Goal: Task Accomplishment & Management: Manage account settings

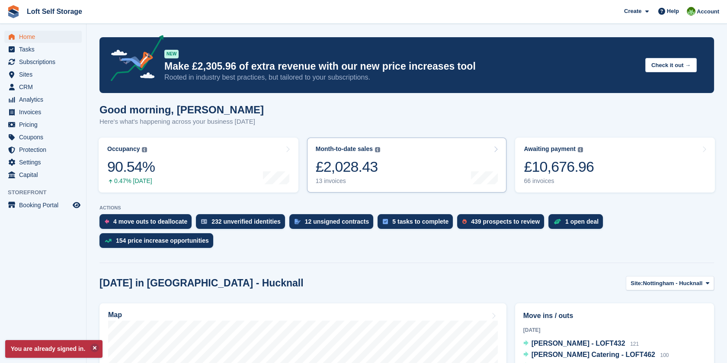
click at [340, 170] on div "£2,028.43" at bounding box center [348, 167] width 64 height 18
click at [415, 165] on link "Month-to-date sales The sum of all finalised invoices generated this month to d…" at bounding box center [407, 165] width 200 height 55
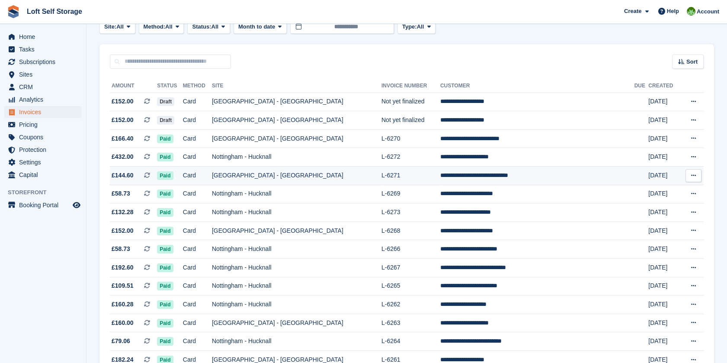
scroll to position [4, 0]
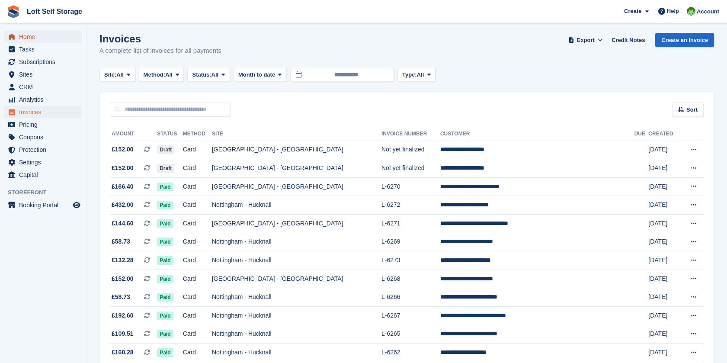
click at [36, 39] on span "Home" at bounding box center [45, 37] width 52 height 12
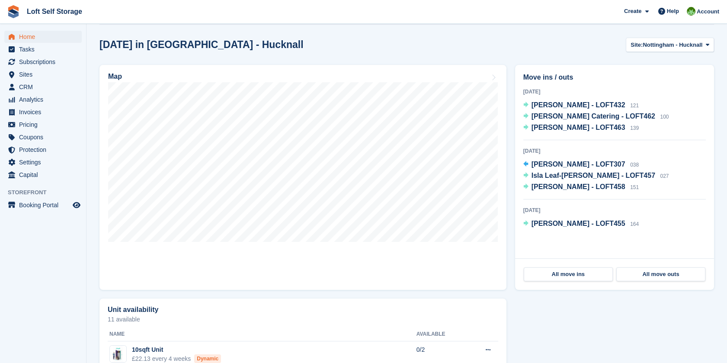
scroll to position [240, 0]
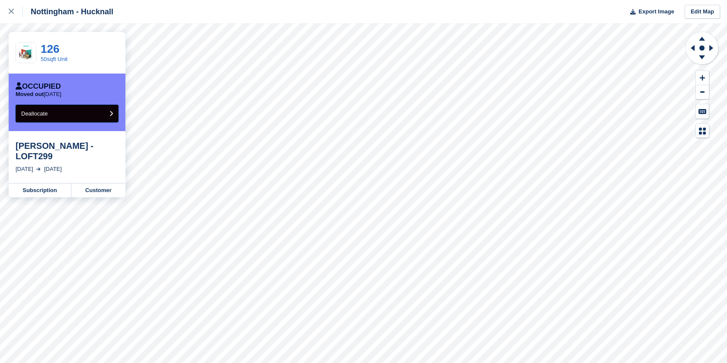
click at [51, 109] on button "Deallocate" at bounding box center [67, 114] width 103 height 18
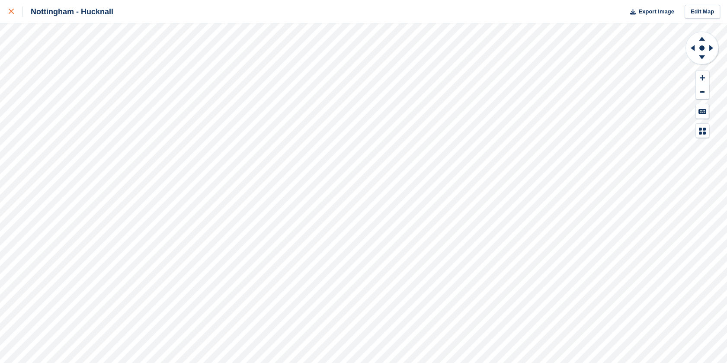
click at [11, 10] on icon at bounding box center [11, 11] width 5 height 5
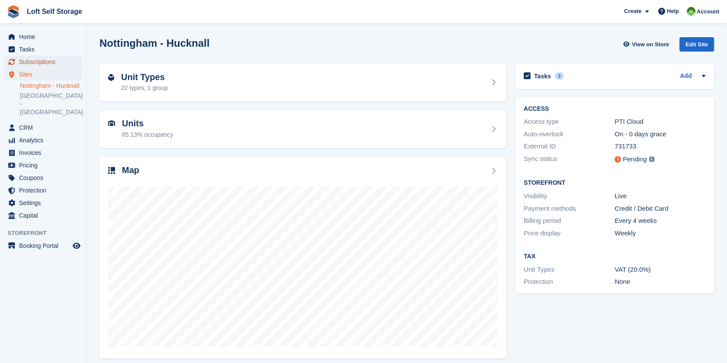
click at [37, 66] on span "Subscriptions" at bounding box center [45, 62] width 52 height 12
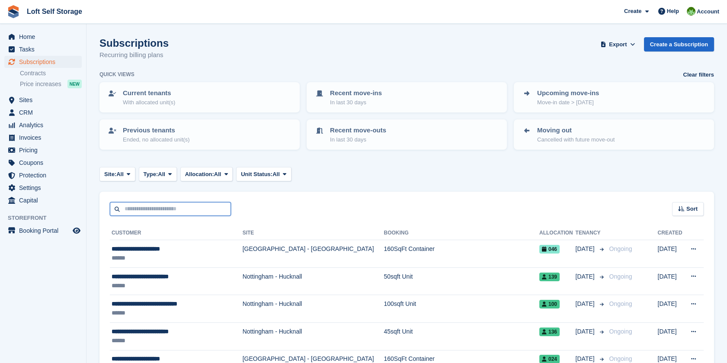
click at [163, 208] on input "text" at bounding box center [170, 209] width 121 height 14
type input "********"
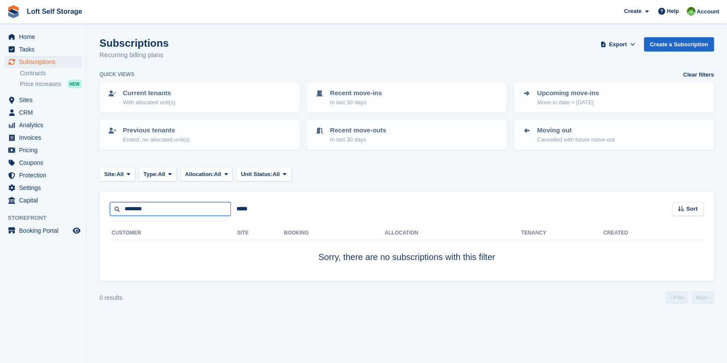
drag, startPoint x: 163, startPoint y: 208, endPoint x: 97, endPoint y: 218, distance: 66.2
click at [97, 218] on section "Subscriptions Recurring billing plans Export Export Subscriptions Export a CSV …" at bounding box center [407, 181] width 641 height 363
type input "****"
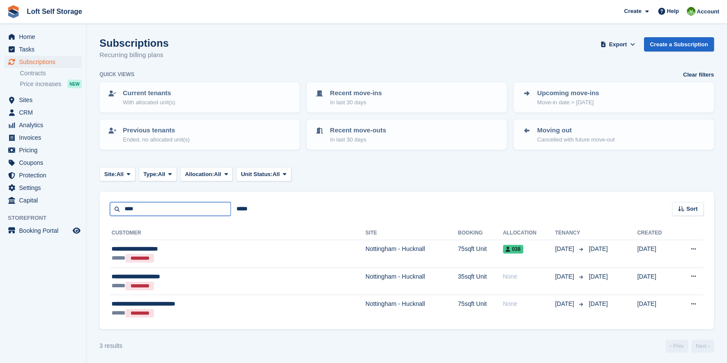
click at [139, 205] on input "****" at bounding box center [170, 209] width 121 height 14
type input "****"
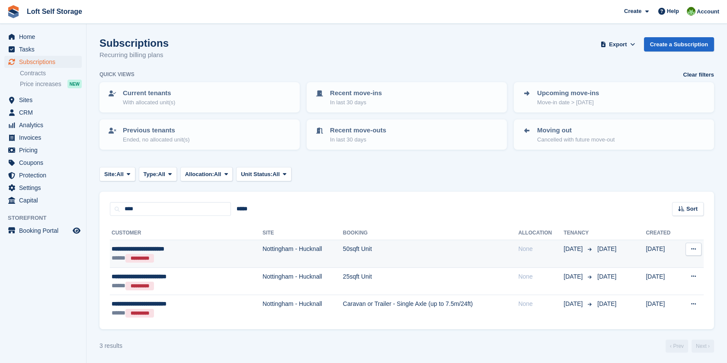
click at [149, 250] on div "**********" at bounding box center [167, 248] width 111 height 9
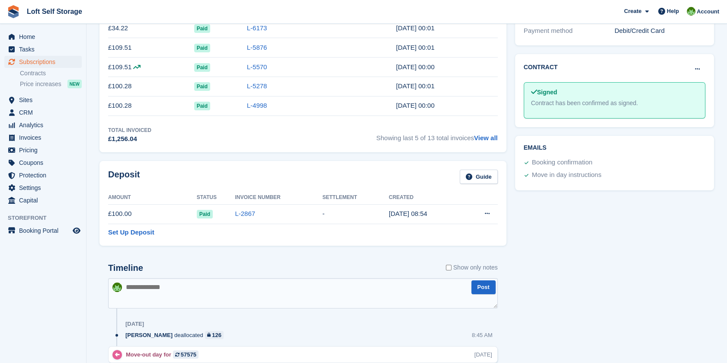
scroll to position [288, 0]
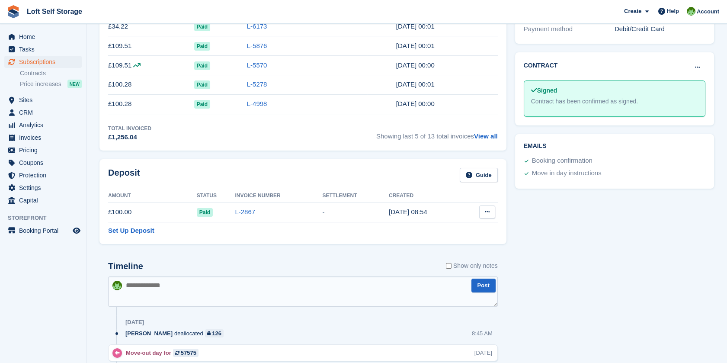
click at [486, 210] on icon at bounding box center [487, 212] width 5 height 6
click at [443, 228] on p "Settle deposit" at bounding box center [453, 228] width 75 height 11
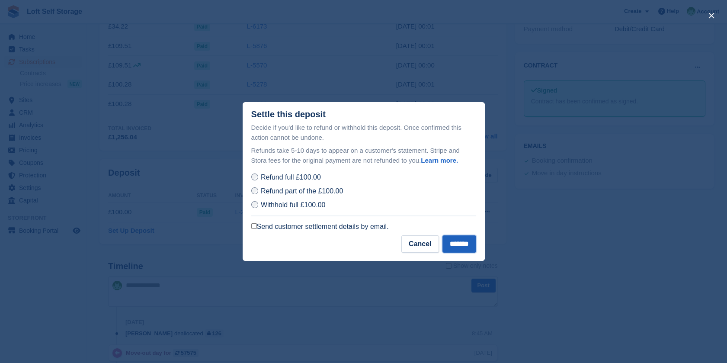
click at [451, 242] on input "*******" at bounding box center [460, 243] width 34 height 17
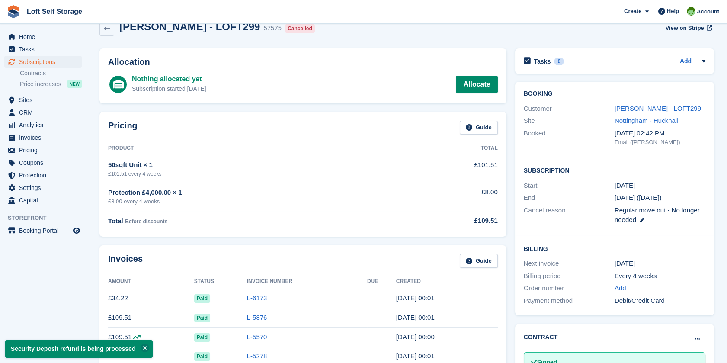
scroll to position [0, 0]
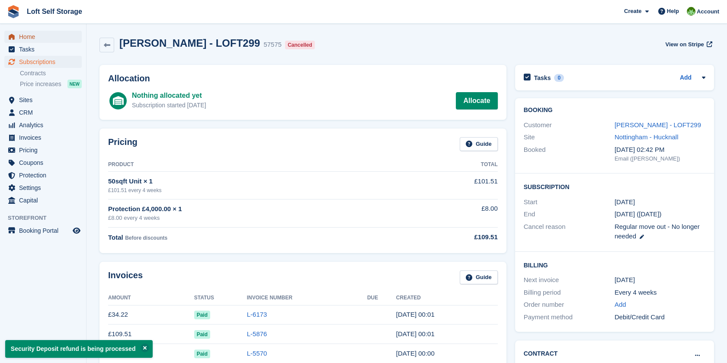
click at [33, 32] on span "Home" at bounding box center [45, 37] width 52 height 12
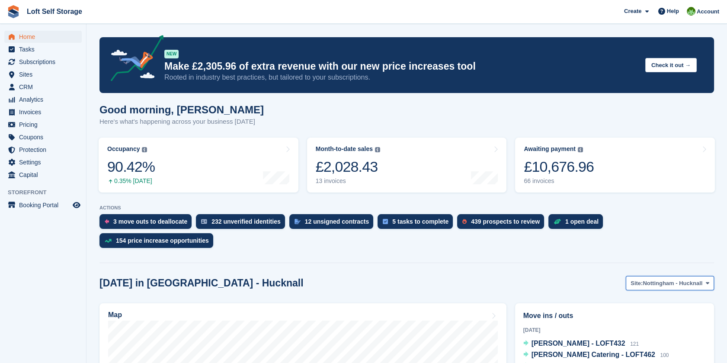
click at [651, 279] on span "Nottingham - Hucknall" at bounding box center [673, 283] width 60 height 9
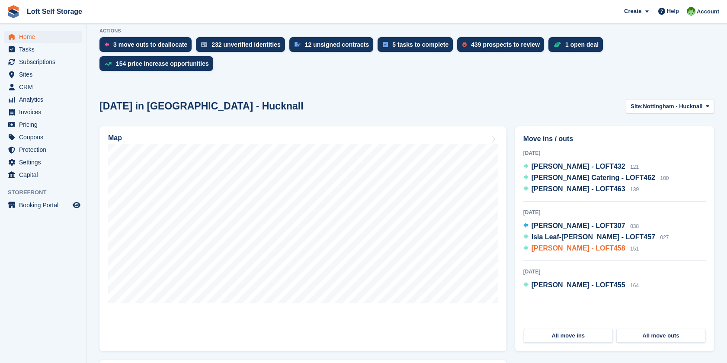
scroll to position [192, 0]
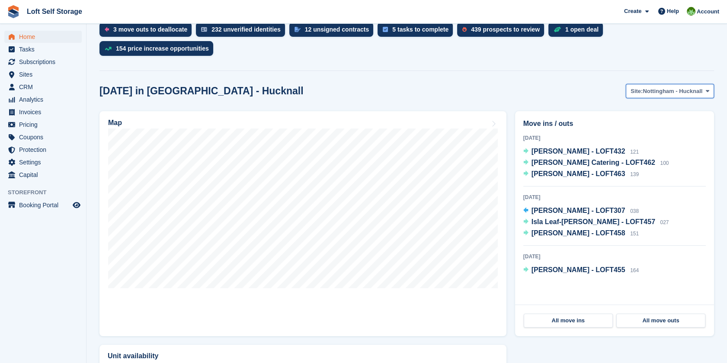
click at [677, 87] on span "Nottingham - Hucknall" at bounding box center [673, 91] width 60 height 9
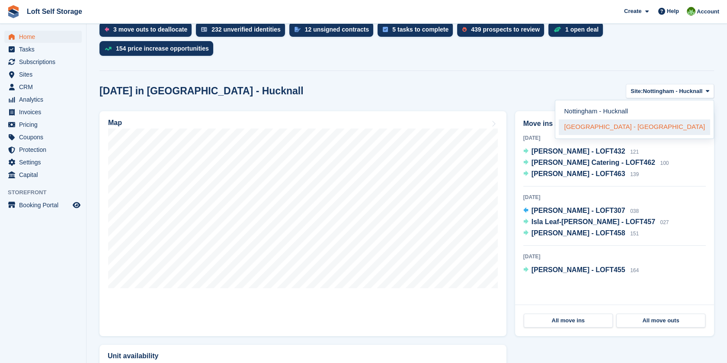
click at [668, 119] on link "[GEOGRAPHIC_DATA] - [GEOGRAPHIC_DATA]" at bounding box center [634, 127] width 151 height 16
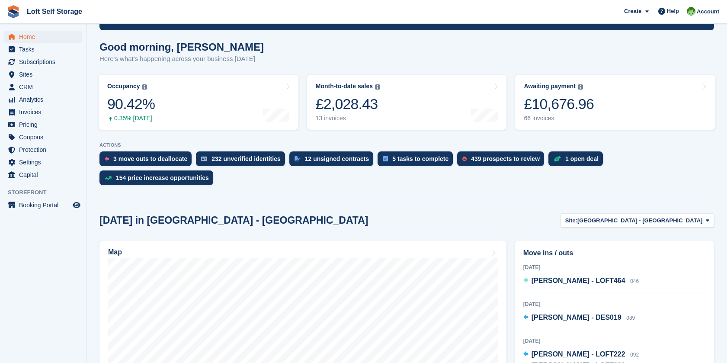
scroll to position [48, 0]
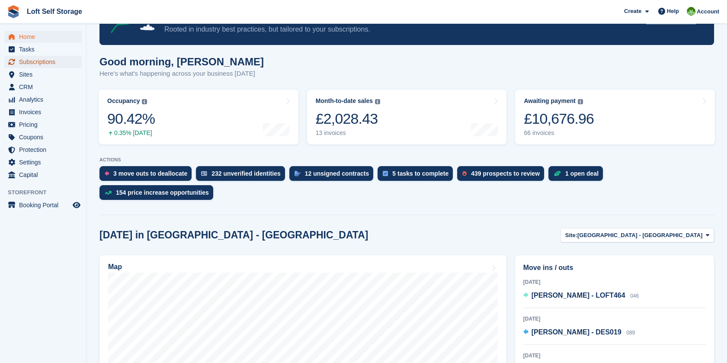
click at [25, 64] on span "Subscriptions" at bounding box center [45, 62] width 52 height 12
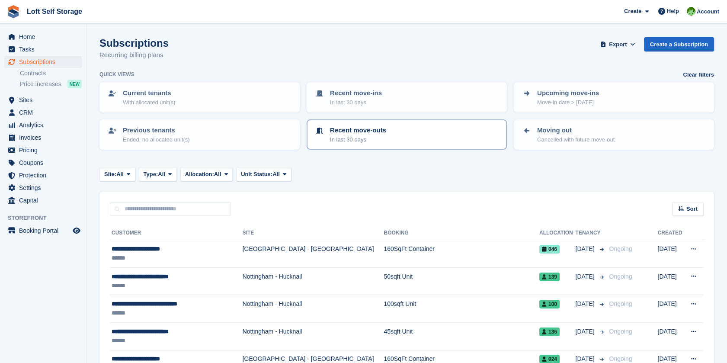
click at [379, 145] on link "Recent move-outs In last 30 days" at bounding box center [407, 134] width 199 height 29
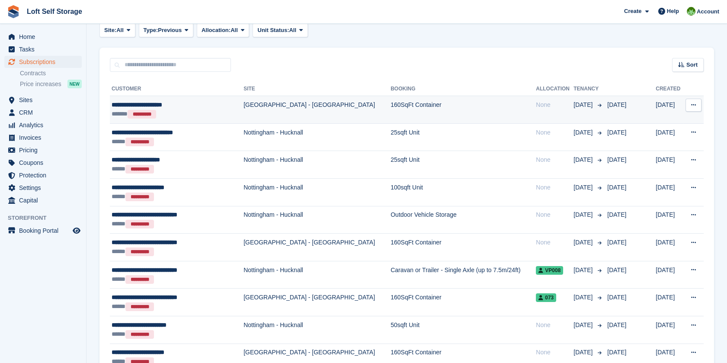
scroll to position [48, 0]
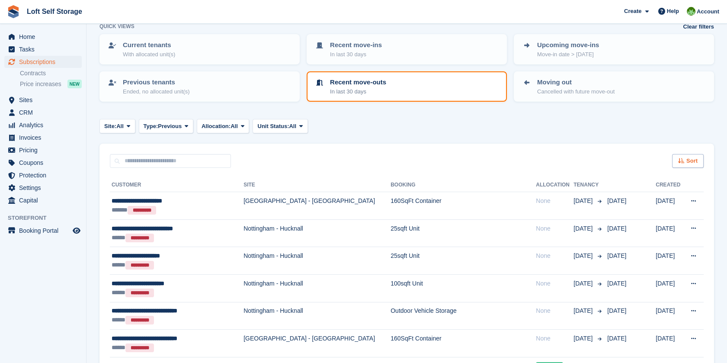
click at [683, 159] on icon at bounding box center [681, 161] width 6 height 6
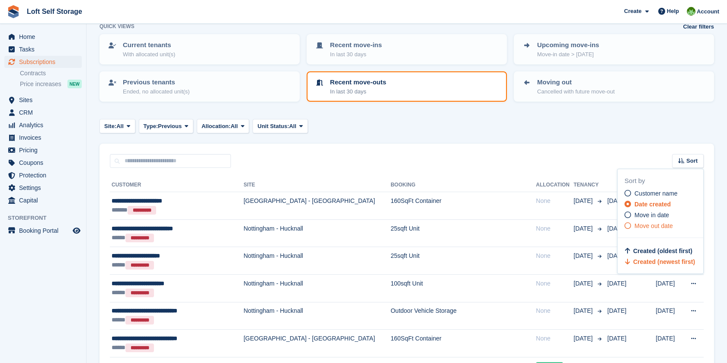
click at [635, 225] on span "Move out date" at bounding box center [654, 225] width 39 height 7
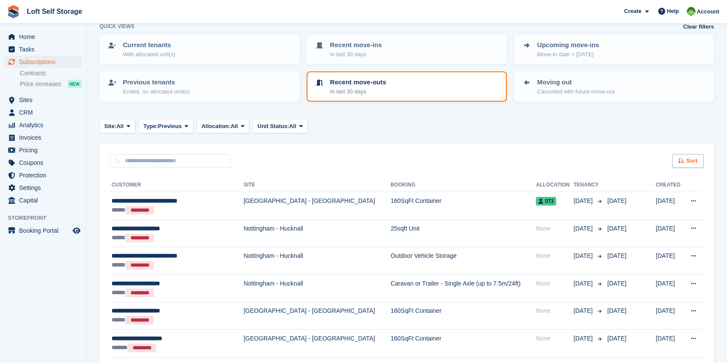
click at [692, 159] on span "Sort" at bounding box center [692, 161] width 11 height 9
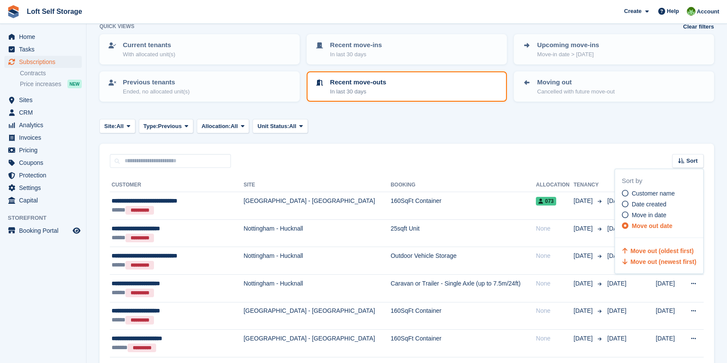
click at [645, 260] on span "Move out (newest first)" at bounding box center [664, 261] width 66 height 7
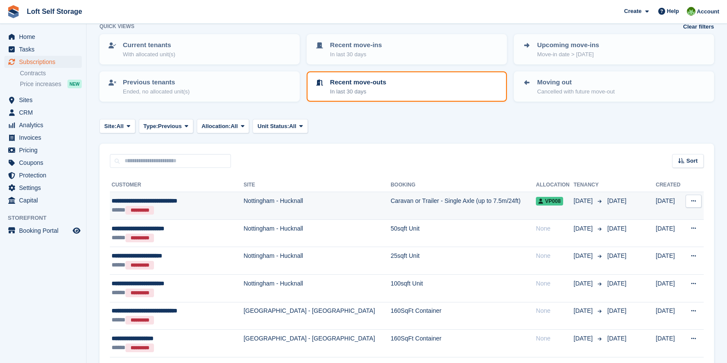
click at [656, 202] on td "[DATE]" at bounding box center [670, 206] width 28 height 28
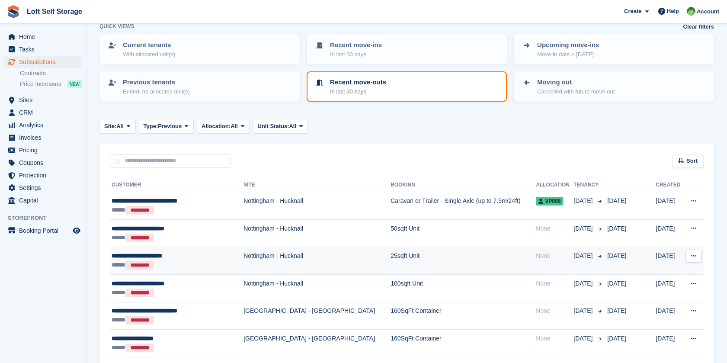
click at [391, 261] on td "25sqft Unit" at bounding box center [463, 261] width 145 height 28
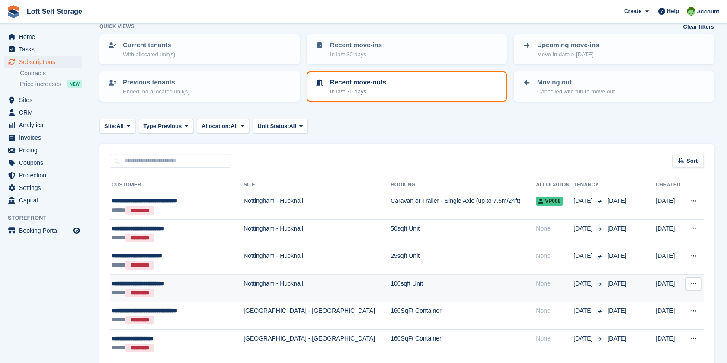
click at [187, 282] on div "**********" at bounding box center [171, 283] width 118 height 9
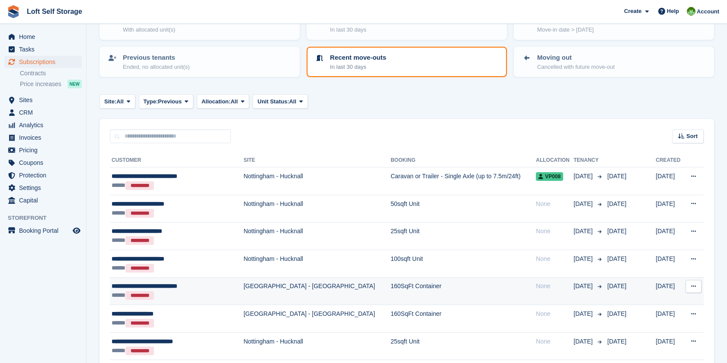
scroll to position [96, 0]
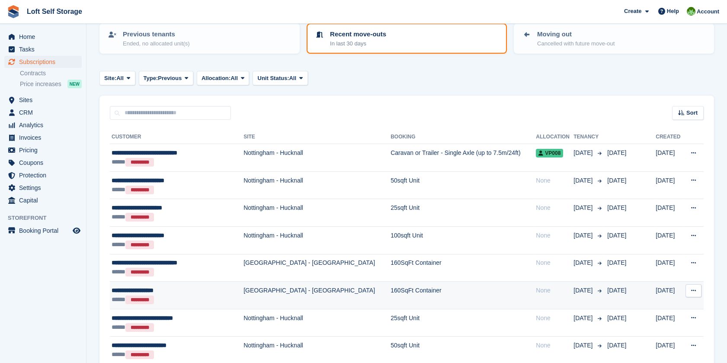
click at [391, 294] on td "160SqFt Container" at bounding box center [463, 296] width 145 height 28
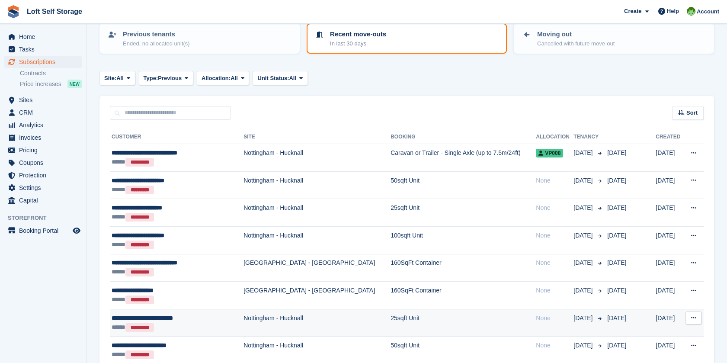
click at [282, 315] on td "Nottingham - Hucknall" at bounding box center [317, 323] width 147 height 28
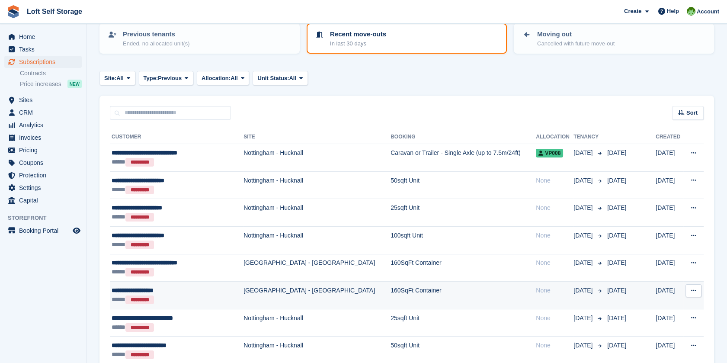
scroll to position [144, 0]
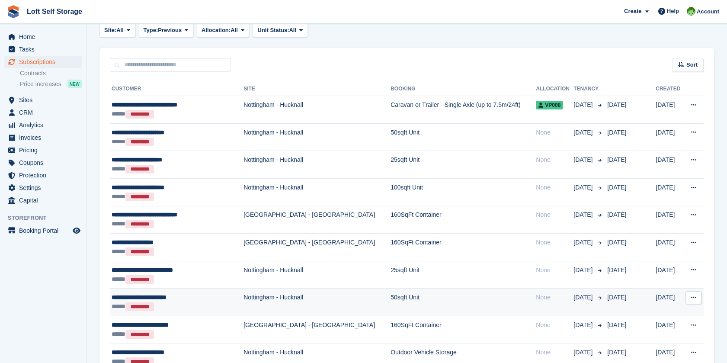
click at [192, 295] on div "**********" at bounding box center [171, 297] width 118 height 9
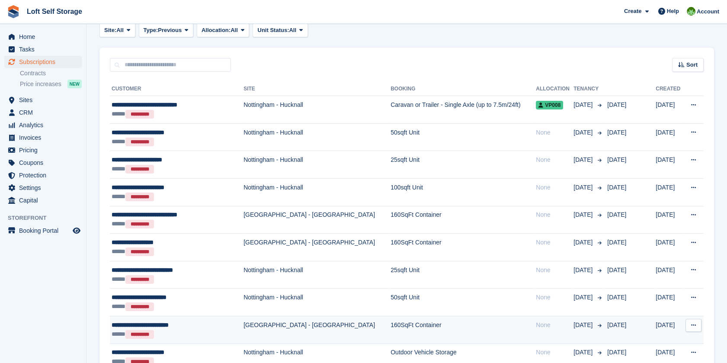
scroll to position [192, 0]
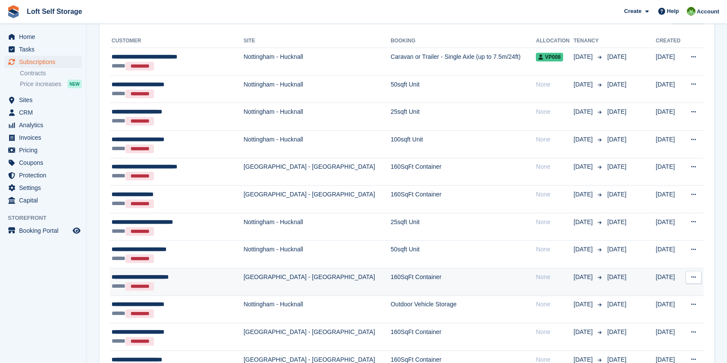
click at [244, 276] on td "[GEOGRAPHIC_DATA] - [GEOGRAPHIC_DATA]" at bounding box center [317, 282] width 147 height 28
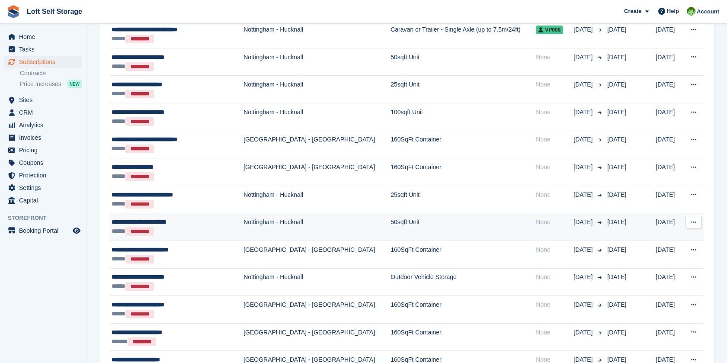
scroll to position [240, 0]
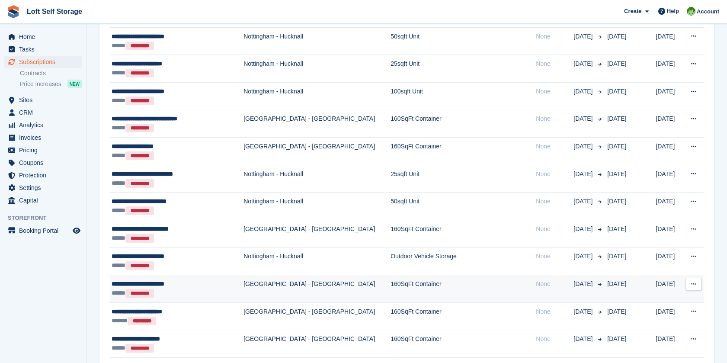
click at [248, 286] on td "[GEOGRAPHIC_DATA] - [GEOGRAPHIC_DATA]" at bounding box center [317, 289] width 147 height 28
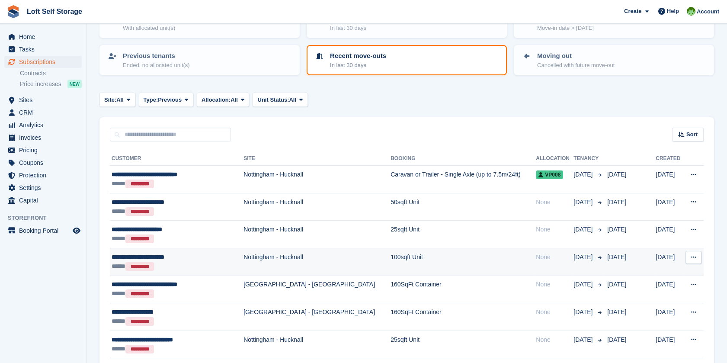
scroll to position [96, 0]
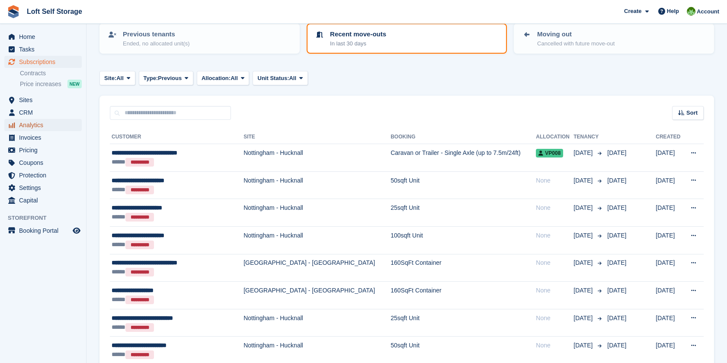
click at [34, 126] on span "Analytics" at bounding box center [45, 125] width 52 height 12
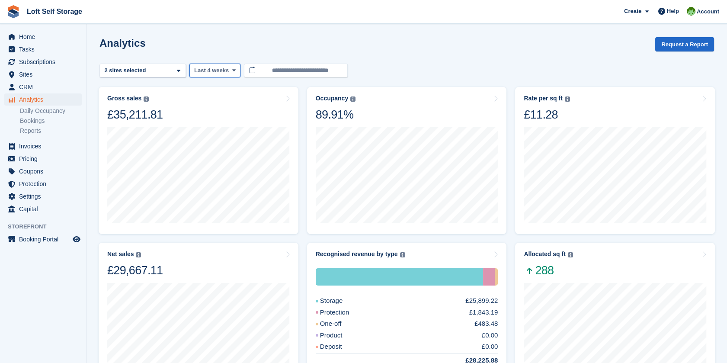
click at [212, 65] on button "Last 4 weeks" at bounding box center [214, 71] width 51 height 14
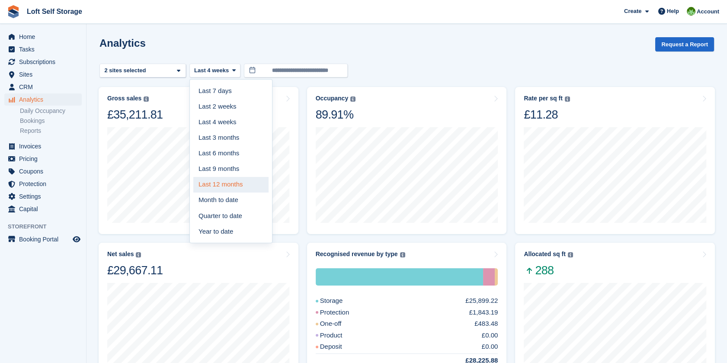
click at [225, 180] on link "Last 12 months" at bounding box center [230, 185] width 75 height 16
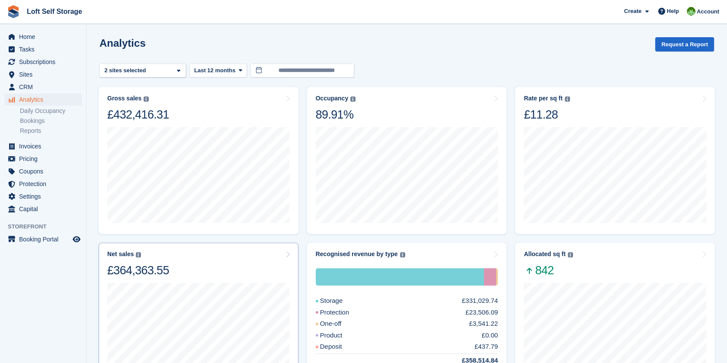
click at [183, 270] on div "Net sales The sum of all finalised invoices, after discount and excluding tax. …" at bounding box center [198, 263] width 183 height 27
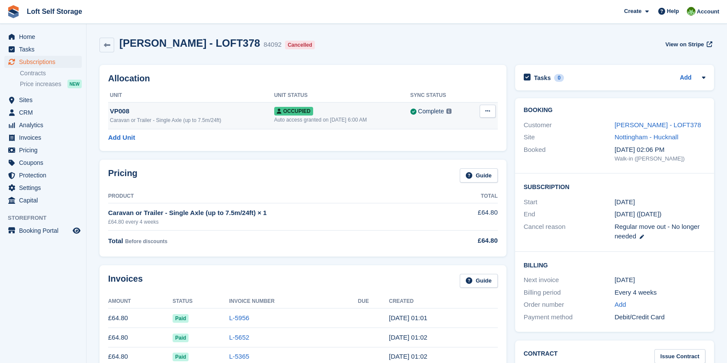
click at [485, 109] on icon at bounding box center [487, 111] width 5 height 6
click at [455, 145] on p "Deallocate" at bounding box center [454, 146] width 75 height 11
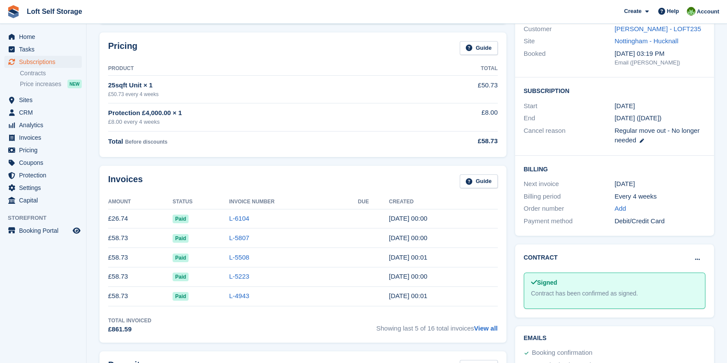
scroll to position [192, 0]
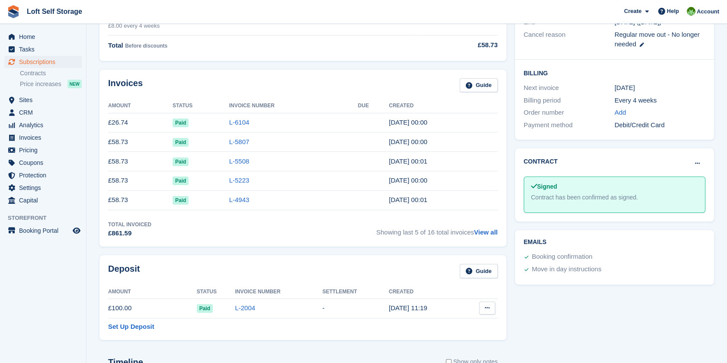
click at [486, 305] on icon at bounding box center [487, 308] width 5 height 6
click at [450, 325] on p "Settle deposit" at bounding box center [453, 324] width 75 height 11
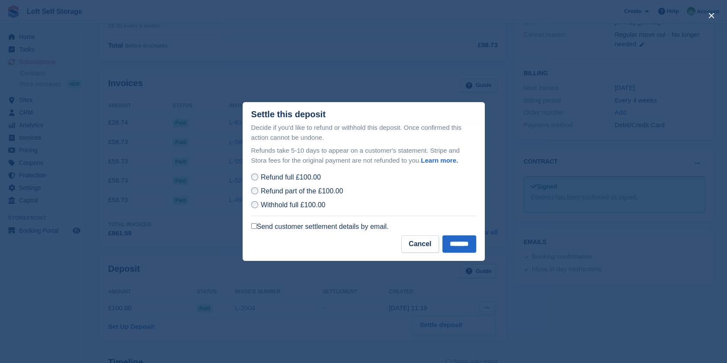
click at [250, 227] on div "Decide if you'd like to refund or withhold this deposit. Once confirmed this ac…" at bounding box center [364, 177] width 242 height 109
click at [443, 246] on input "*******" at bounding box center [460, 243] width 34 height 17
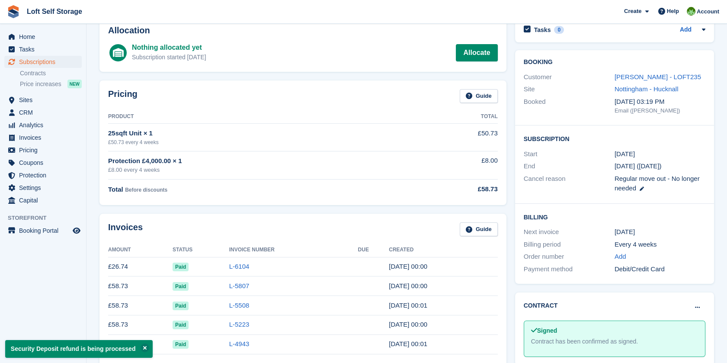
scroll to position [0, 0]
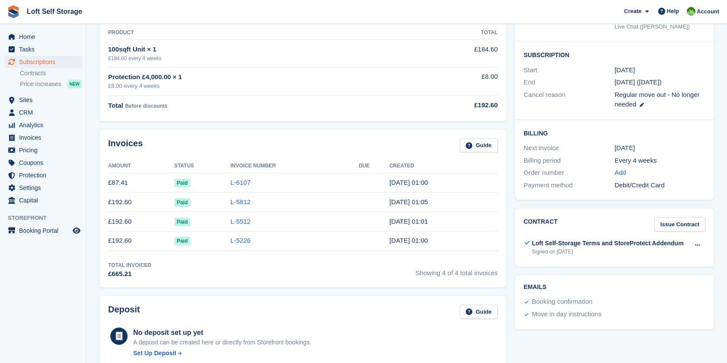
scroll to position [48, 0]
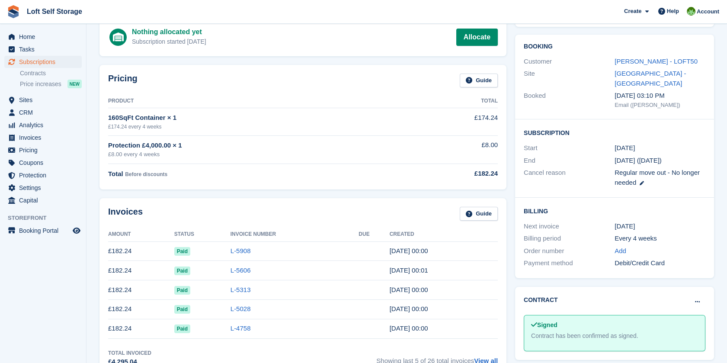
scroll to position [48, 0]
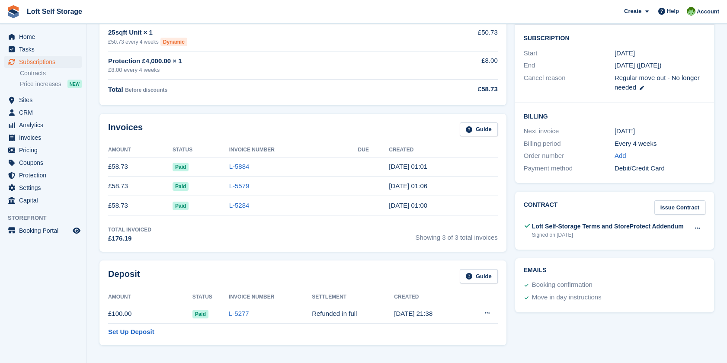
scroll to position [192, 0]
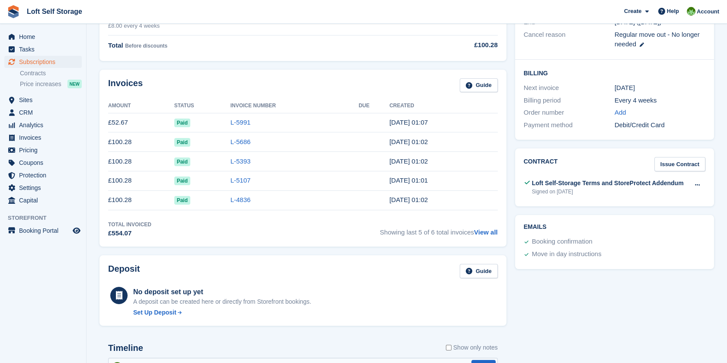
scroll to position [240, 0]
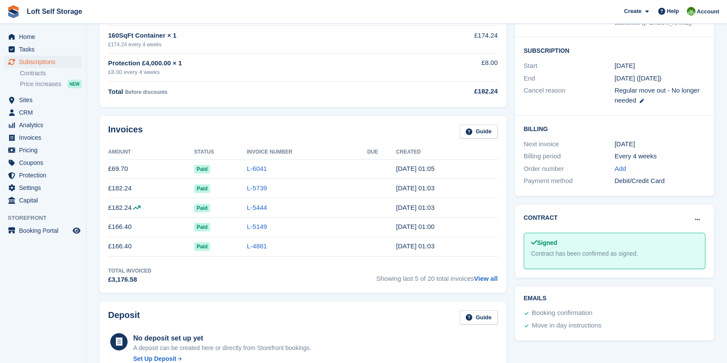
scroll to position [144, 0]
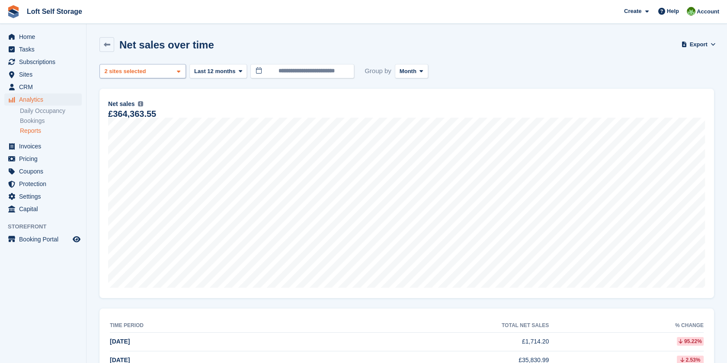
click at [176, 66] on div "Nottingham - Hucknall 2 sites selected" at bounding box center [142, 71] width 87 height 14
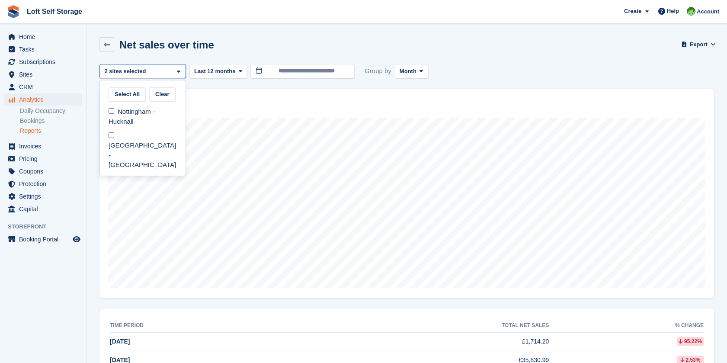
click at [308, 109] on div "Net sales The sum of all finalised invoices, after discount and excluding tax. …" at bounding box center [406, 104] width 597 height 10
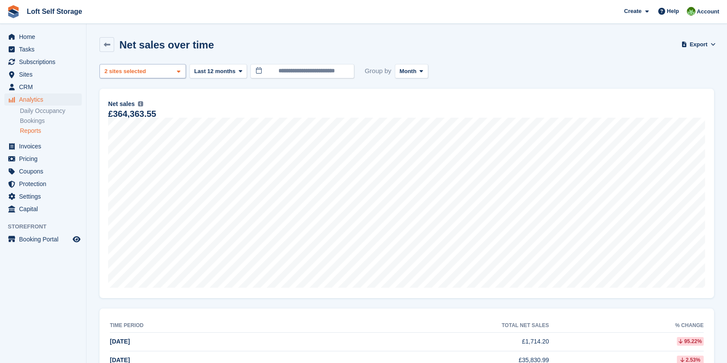
click at [174, 69] on div "Nottingham - Hucknall 2 sites selected" at bounding box center [142, 71] width 87 height 14
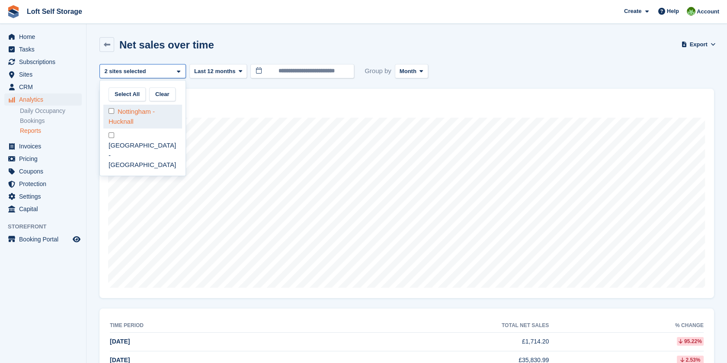
select select "***"
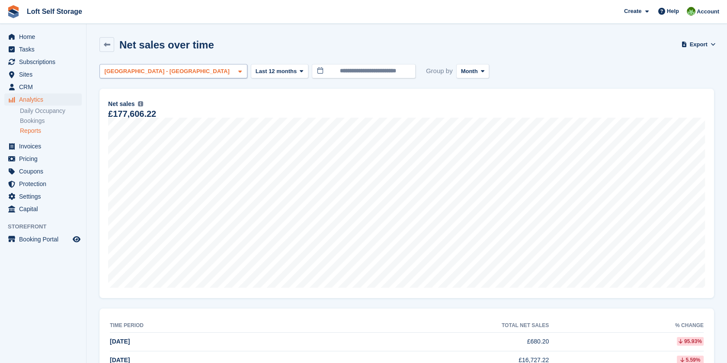
click at [160, 74] on div "[GEOGRAPHIC_DATA] - [GEOGRAPHIC_DATA]" at bounding box center [168, 71] width 130 height 9
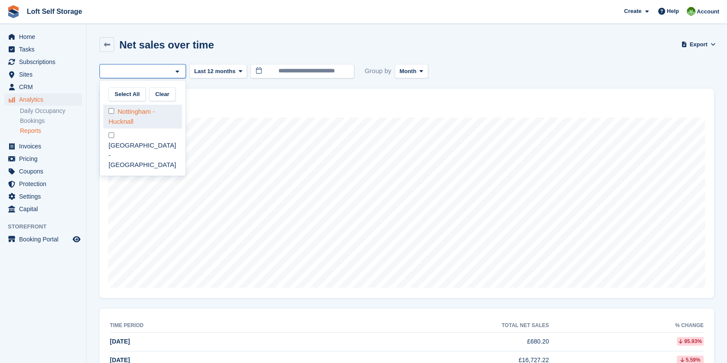
select select "****"
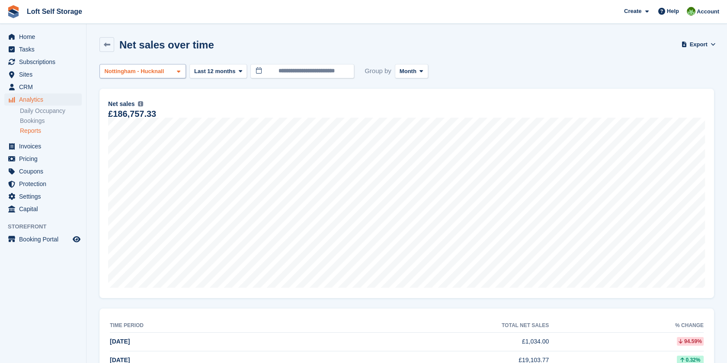
click at [169, 70] on div "Nottingham - Hucknall" at bounding box center [142, 71] width 87 height 14
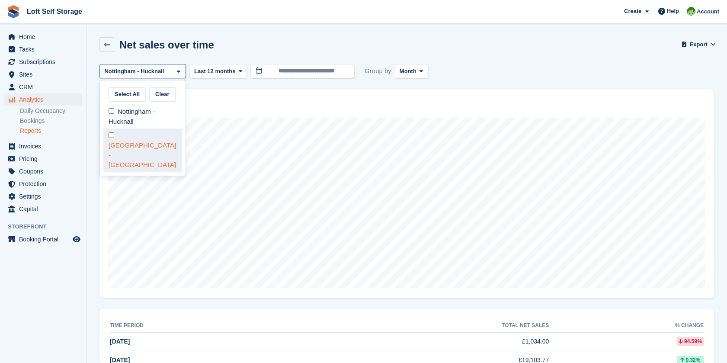
select select "****"
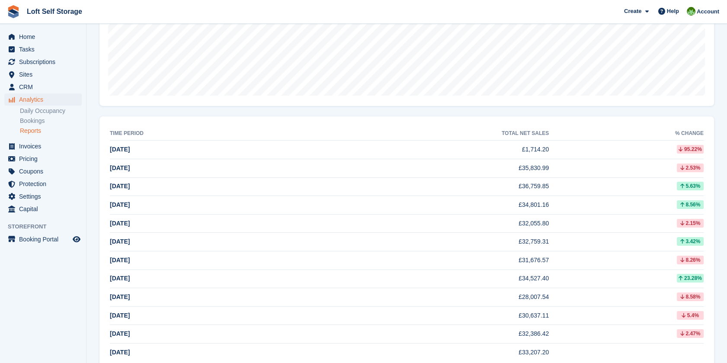
scroll to position [213, 0]
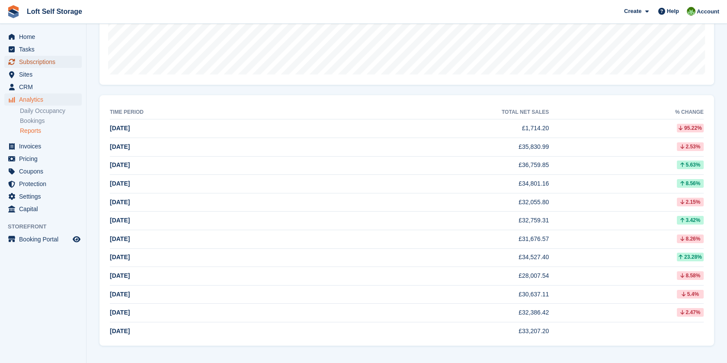
click at [38, 61] on span "Subscriptions" at bounding box center [45, 62] width 52 height 12
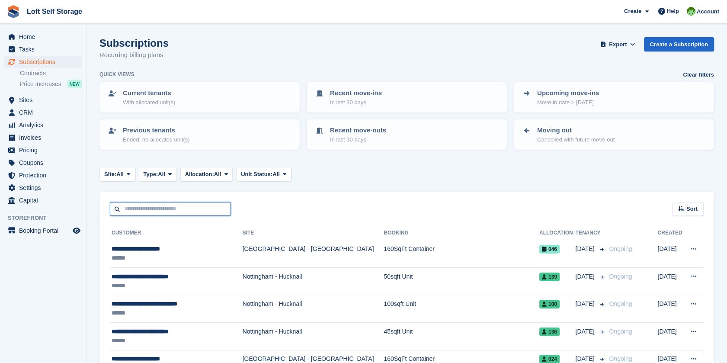
click at [157, 209] on input "text" at bounding box center [170, 209] width 121 height 14
click at [41, 61] on span "Subscriptions" at bounding box center [45, 62] width 52 height 12
click at [165, 205] on input "text" at bounding box center [170, 209] width 121 height 14
type input "****"
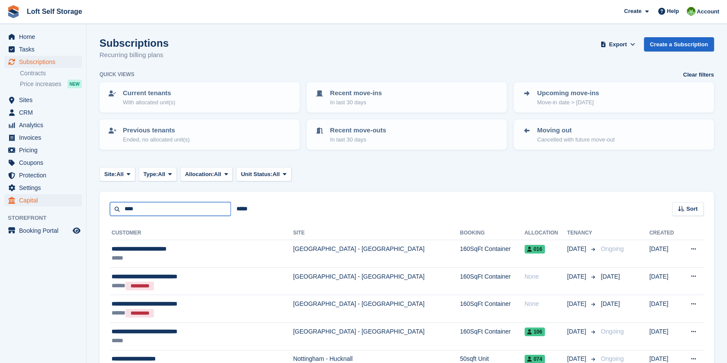
drag, startPoint x: 150, startPoint y: 208, endPoint x: 5, endPoint y: 195, distance: 145.1
click at [5, 197] on div "Home Tasks Subscriptions Subscriptions Subscriptions Contracts Price increases …" at bounding box center [363, 251] width 727 height 503
click at [35, 99] on span "Sites" at bounding box center [45, 100] width 52 height 12
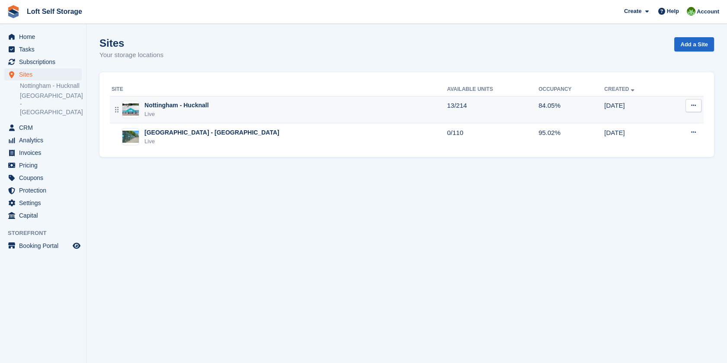
click at [187, 107] on div "Nottingham - Hucknall" at bounding box center [176, 105] width 64 height 9
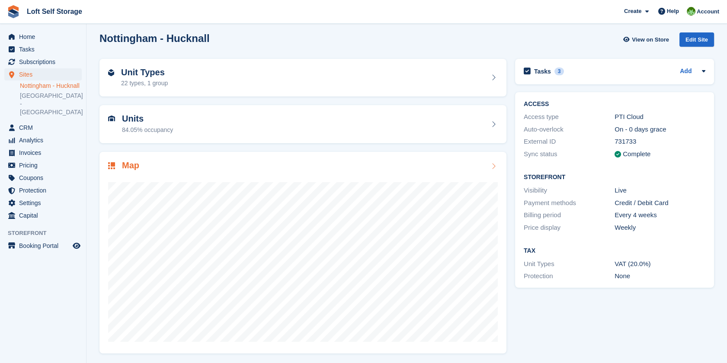
scroll to position [6, 0]
click at [47, 311] on aside "Home Tasks Subscriptions Subscriptions Subscriptions Contracts Price increases …" at bounding box center [43, 184] width 86 height 320
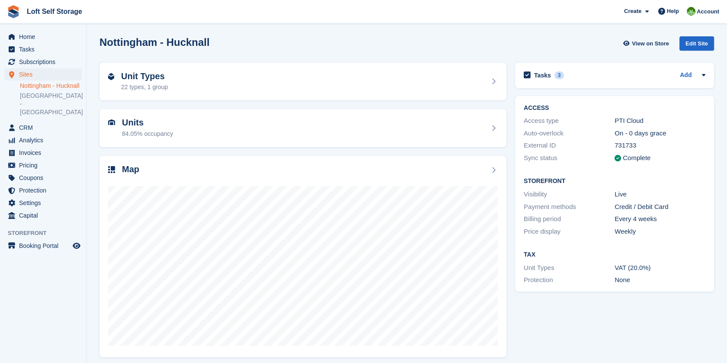
scroll to position [0, 0]
click at [42, 110] on link "[GEOGRAPHIC_DATA] - [GEOGRAPHIC_DATA]" at bounding box center [51, 104] width 62 height 25
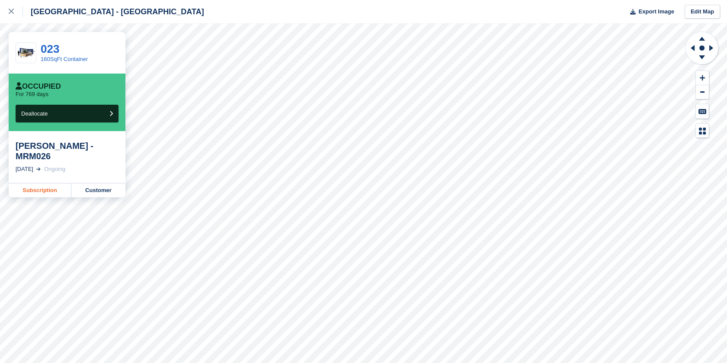
click at [48, 183] on link "Subscription" at bounding box center [40, 190] width 63 height 14
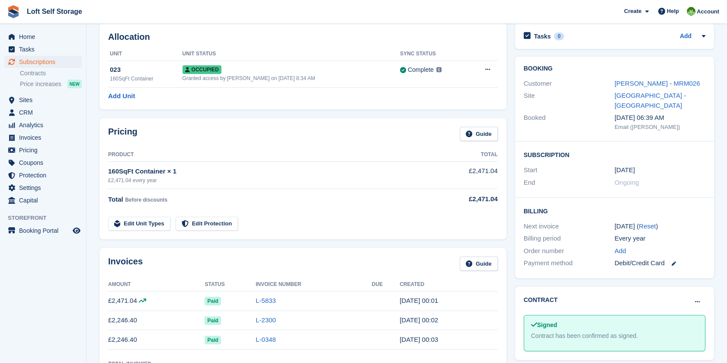
scroll to position [96, 0]
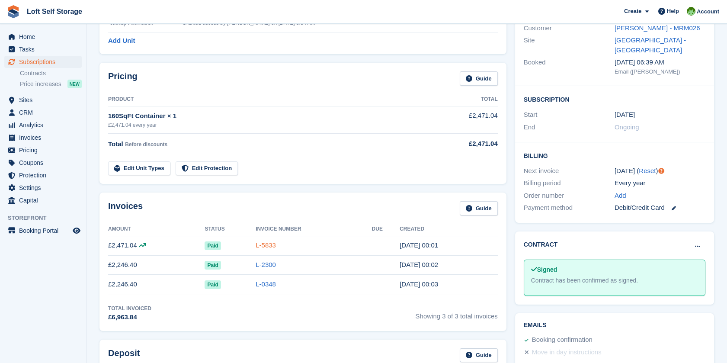
click at [256, 242] on link "L-5833" at bounding box center [266, 244] width 20 height 7
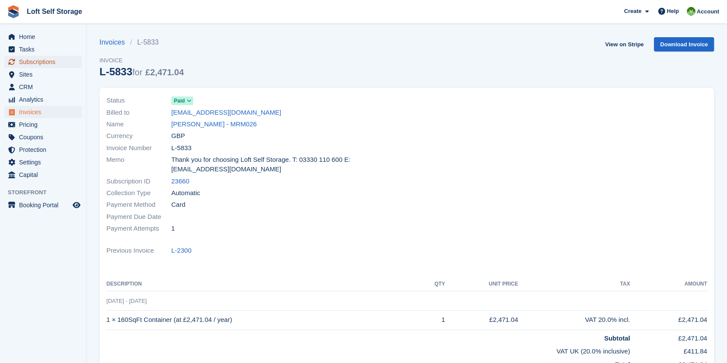
click at [42, 63] on span "Subscriptions" at bounding box center [45, 62] width 52 height 12
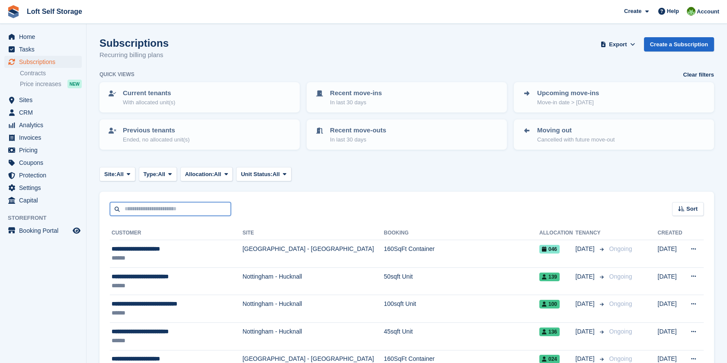
click at [150, 205] on input "text" at bounding box center [170, 209] width 121 height 14
type input "*******"
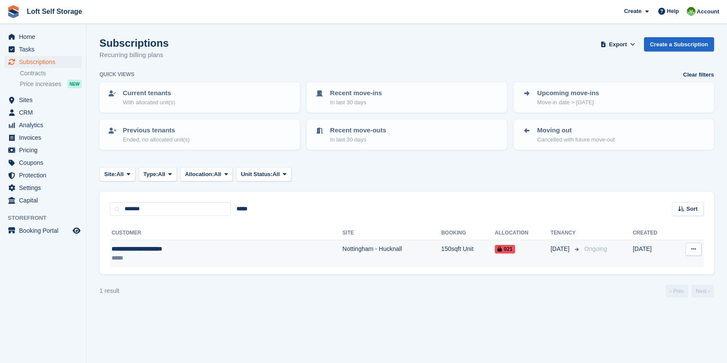
click at [149, 242] on td "**********" at bounding box center [226, 253] width 233 height 27
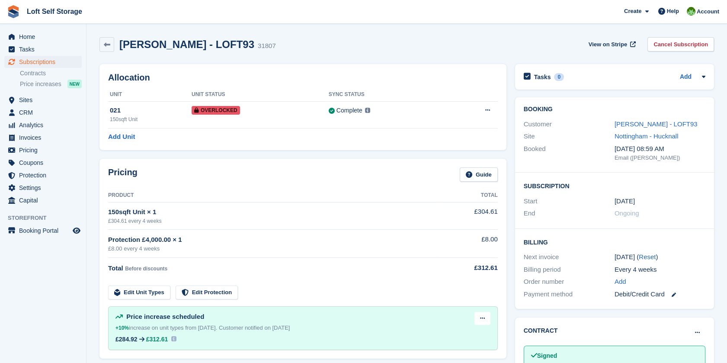
scroll to position [192, 0]
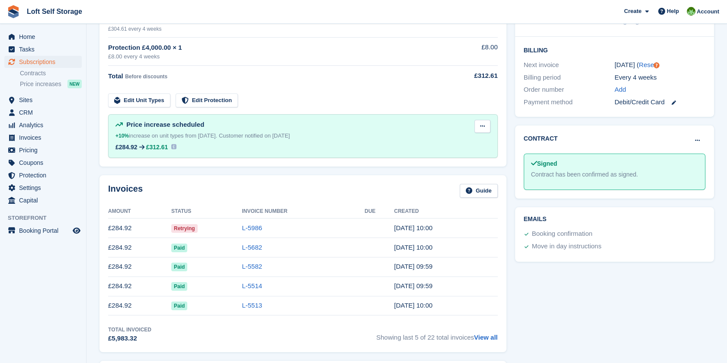
click at [485, 124] on button at bounding box center [483, 126] width 16 height 13
click at [340, 148] on div "Price increase scheduled +10% increase on unit types from [DATE]. Customer noti…" at bounding box center [303, 136] width 375 height 32
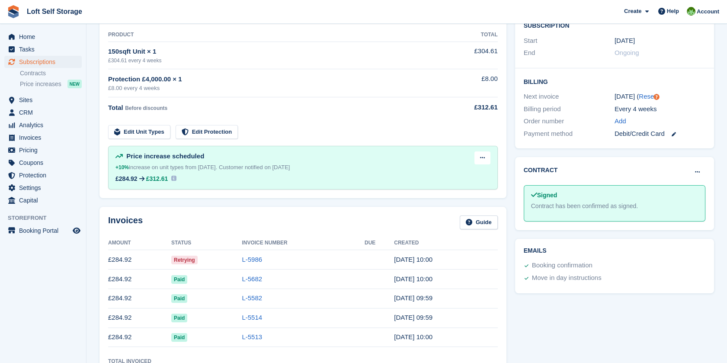
scroll to position [144, 0]
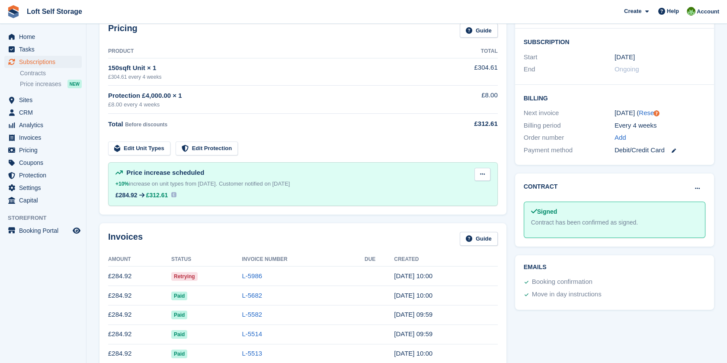
click at [480, 174] on icon at bounding box center [482, 174] width 5 height 6
click at [436, 192] on p "Edit next increase" at bounding box center [448, 191] width 75 height 11
drag, startPoint x: 436, startPoint y: 192, endPoint x: 391, endPoint y: 115, distance: 88.8
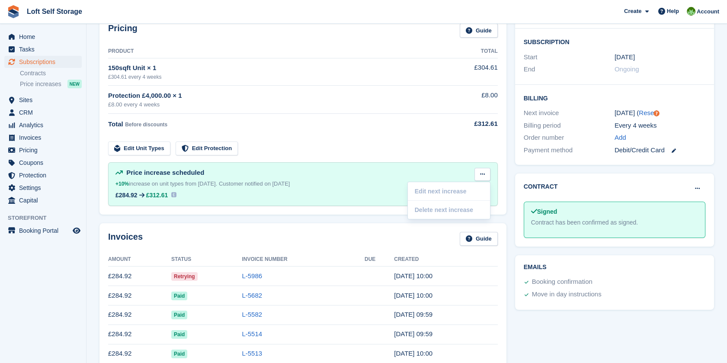
click at [391, 115] on td "Total Before discounts" at bounding box center [273, 122] width 330 height 17
